Goal: Information Seeking & Learning: Learn about a topic

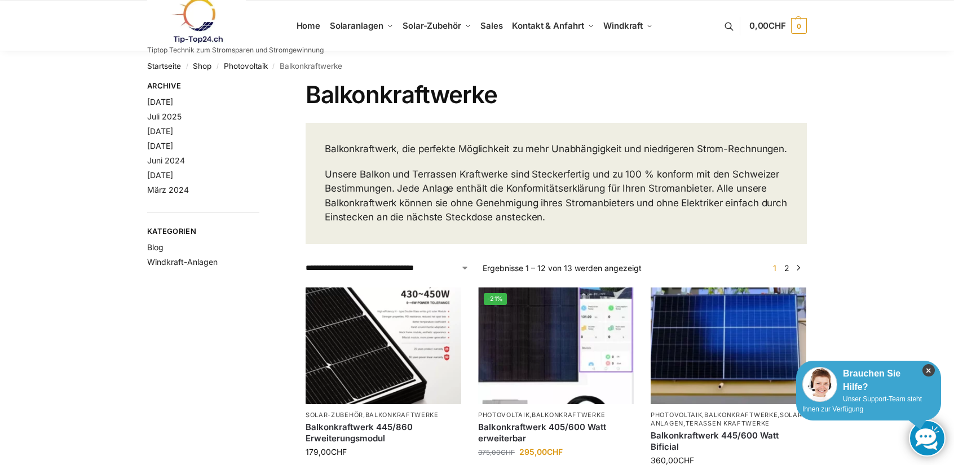
click at [928, 366] on icon "×" at bounding box center [928, 370] width 12 height 12
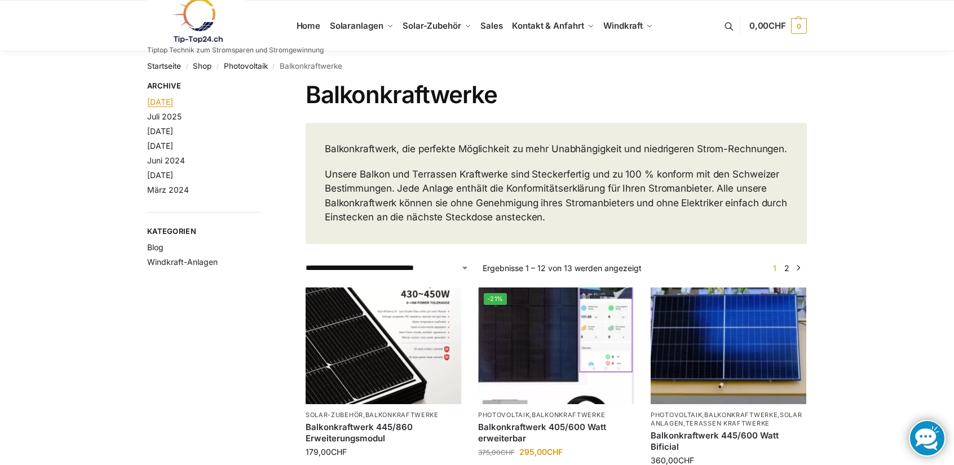
click at [173, 102] on link "August 2025" at bounding box center [160, 102] width 26 height 10
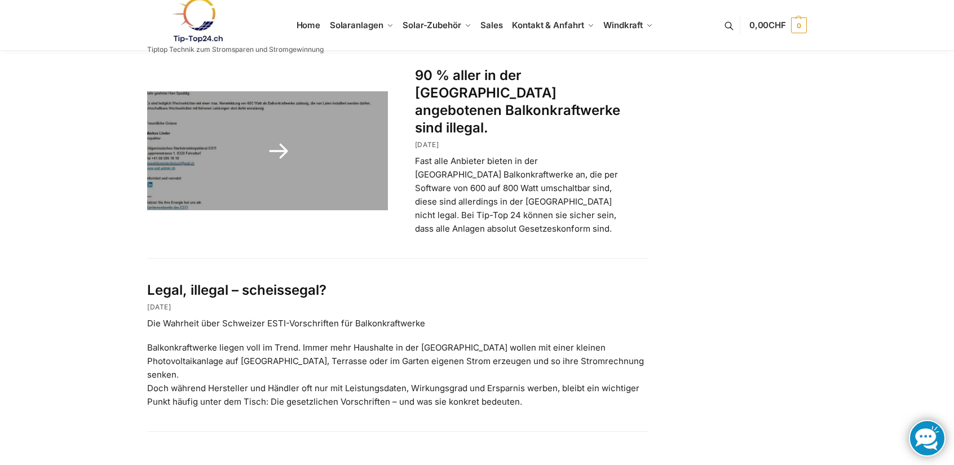
scroll to position [113, 0]
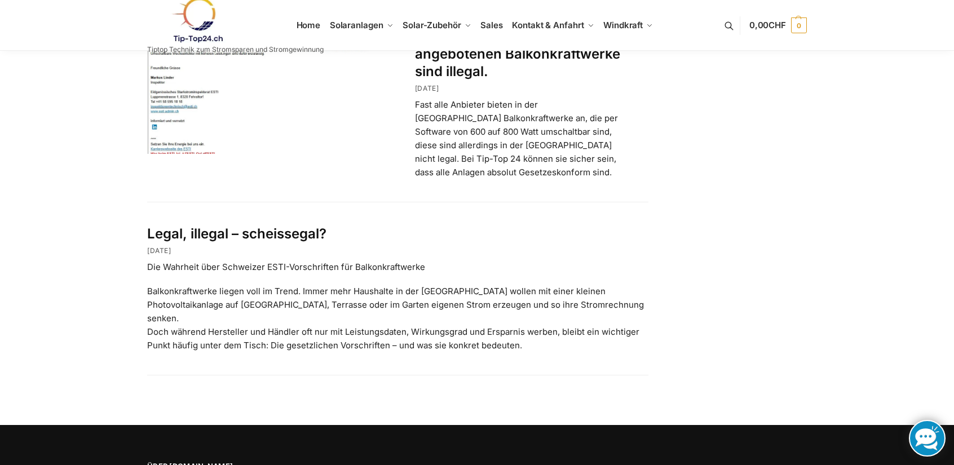
click at [430, 260] on p "Die Wahrheit über Schweizer ESTI-Vorschriften für Balkonkraftwerke" at bounding box center [397, 267] width 501 height 14
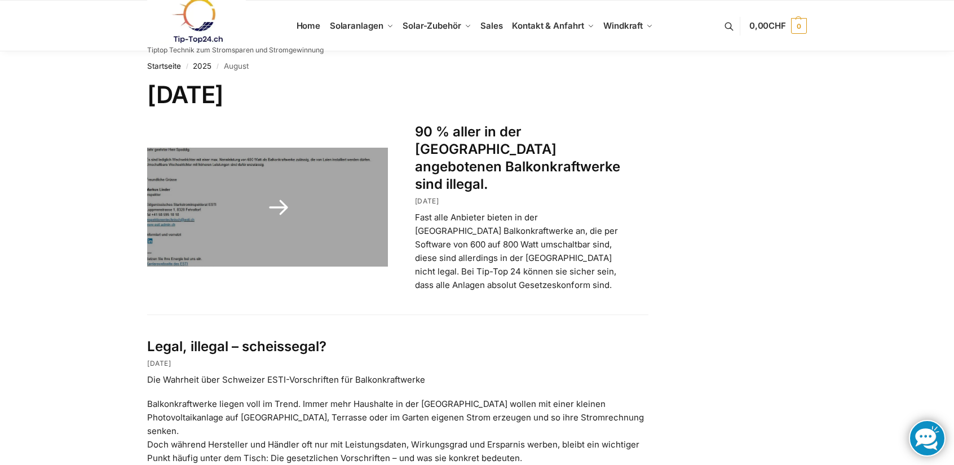
click at [193, 220] on link at bounding box center [267, 207] width 241 height 119
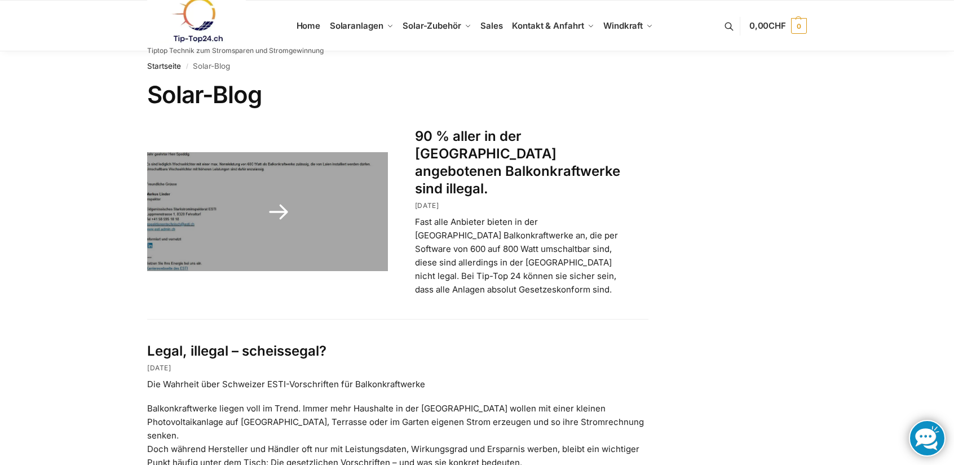
click at [216, 207] on link at bounding box center [267, 211] width 241 height 119
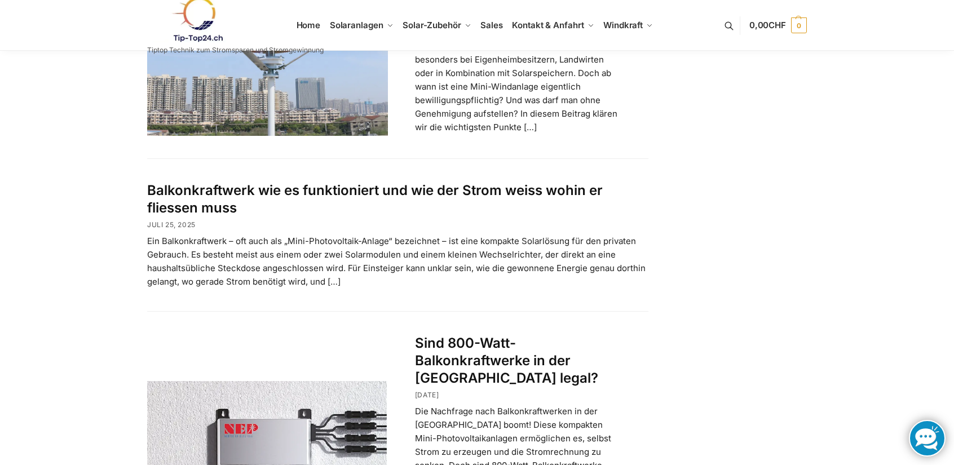
scroll to position [733, 0]
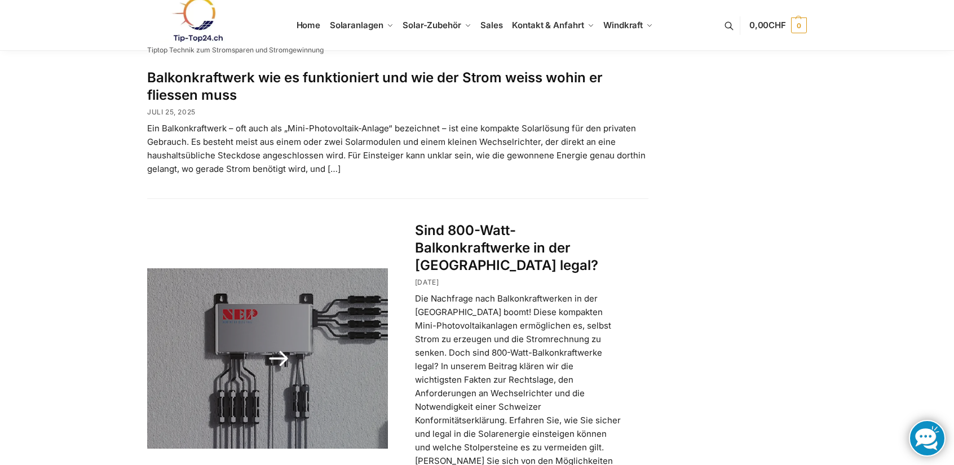
click at [630, 269] on div "Sind 800-Watt-Balkonkraftwerke in der Schweiz legal? April 3, 2025 Juli 25, 202…" at bounding box center [518, 358] width 260 height 273
click at [580, 292] on p "Die Nachfrage nach Balkonkraftwerken in der [GEOGRAPHIC_DATA] boomt! Diese komp…" at bounding box center [518, 393] width 206 height 203
click at [622, 297] on div "Sind 800-Watt-Balkonkraftwerke in der Schweiz legal? April 3, 2025 Juli 25, 202…" at bounding box center [518, 358] width 260 height 273
click at [608, 327] on p "Die Nachfrage nach Balkonkraftwerken in der [GEOGRAPHIC_DATA] boomt! Diese komp…" at bounding box center [518, 393] width 206 height 203
click at [605, 365] on p "Die Nachfrage nach Balkonkraftwerken in der [GEOGRAPHIC_DATA] boomt! Diese komp…" at bounding box center [518, 393] width 206 height 203
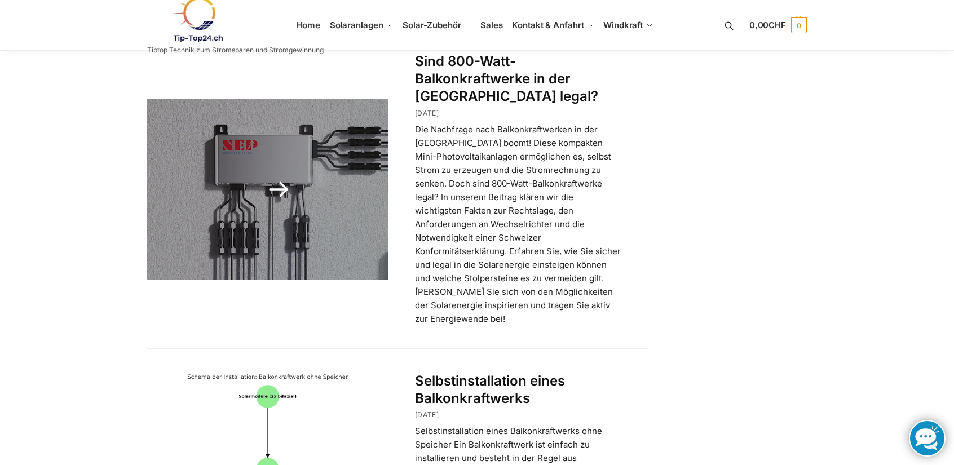
scroll to position [1015, 0]
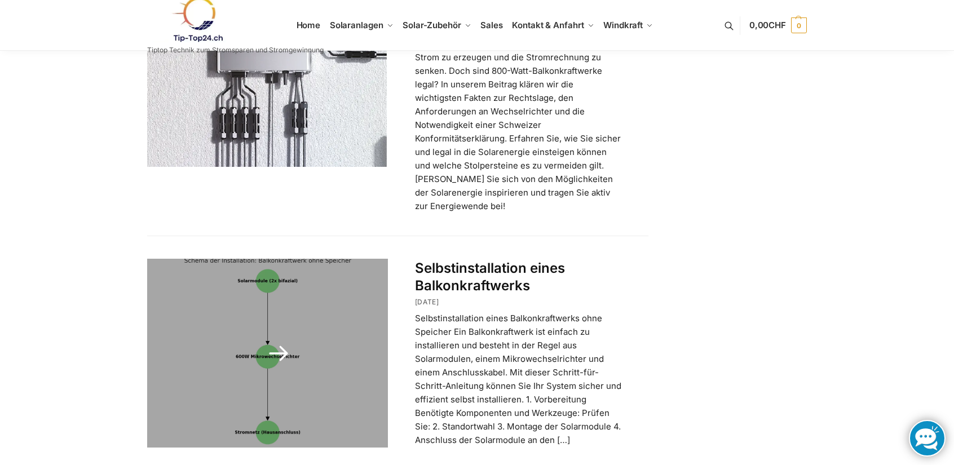
click at [280, 300] on link at bounding box center [267, 353] width 241 height 189
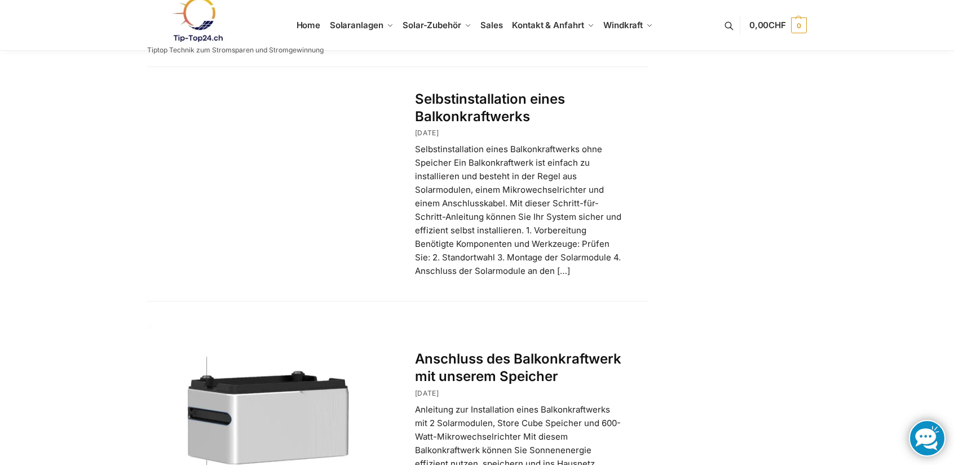
scroll to position [958, 0]
